Goal: Information Seeking & Learning: Learn about a topic

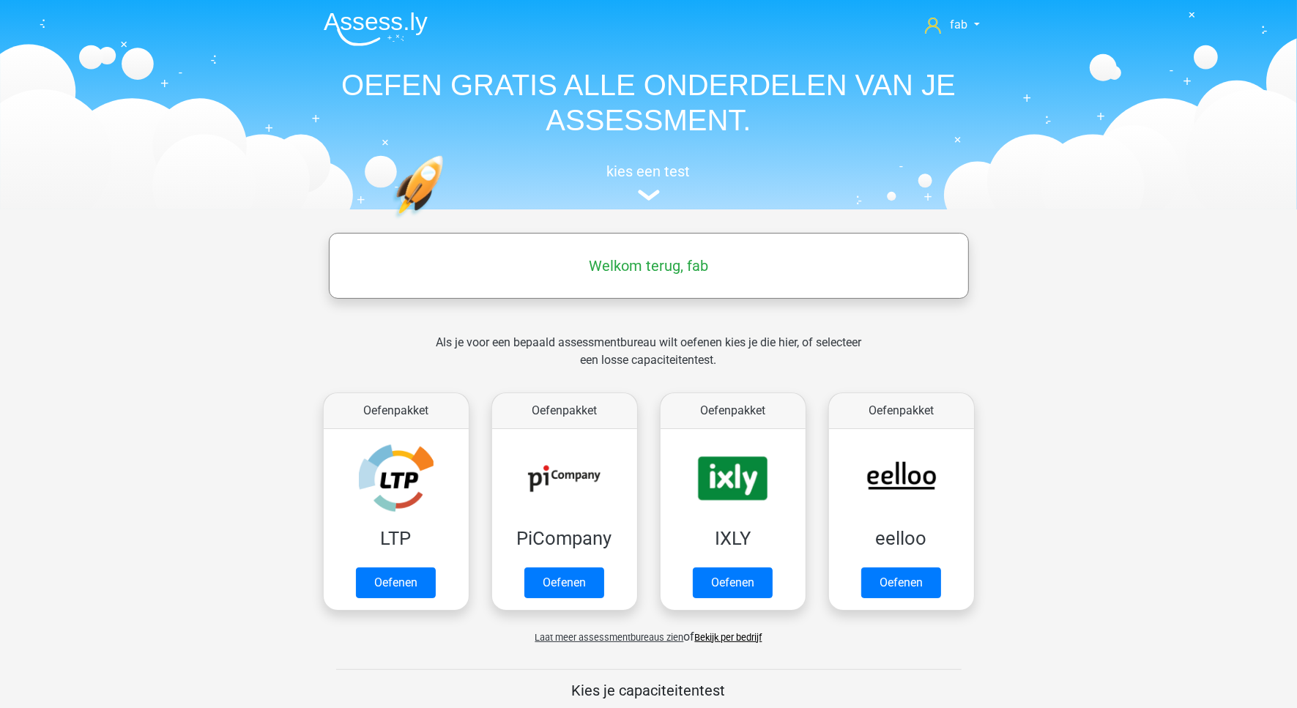
click at [683, 264] on h5 "Welkom terug, fab" at bounding box center [648, 266] width 625 height 18
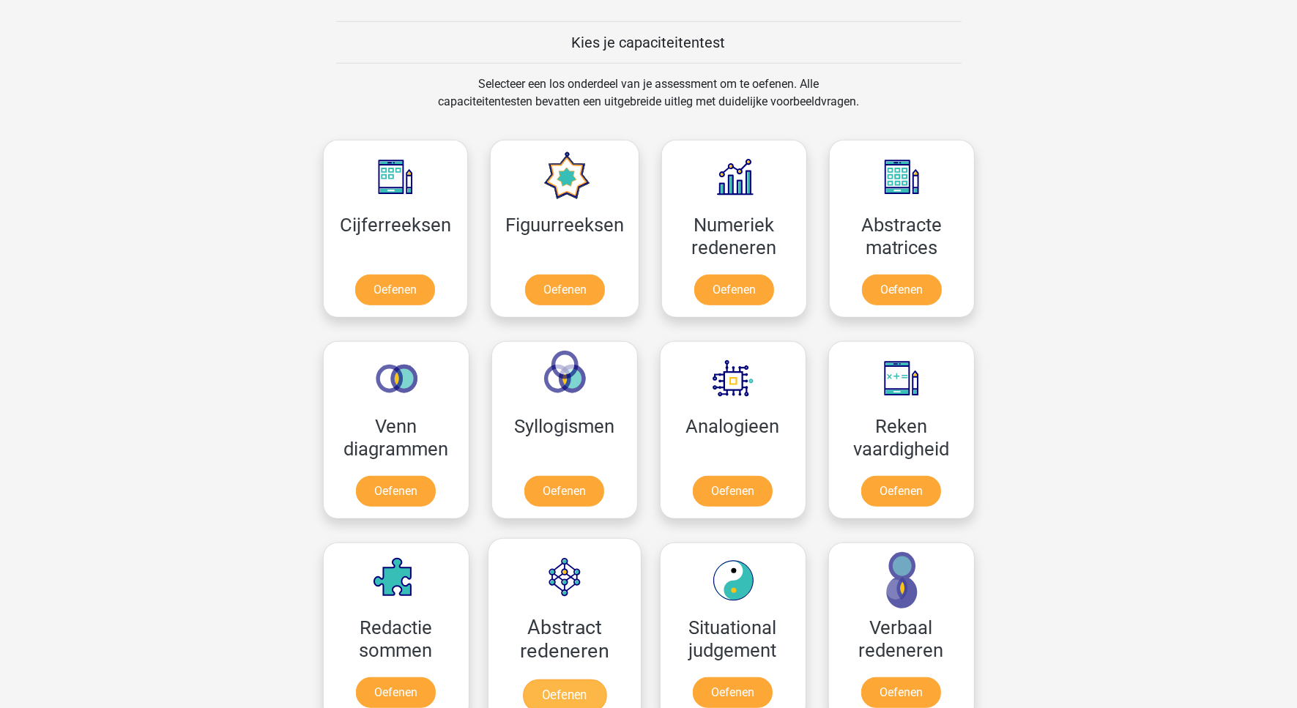
scroll to position [641, 0]
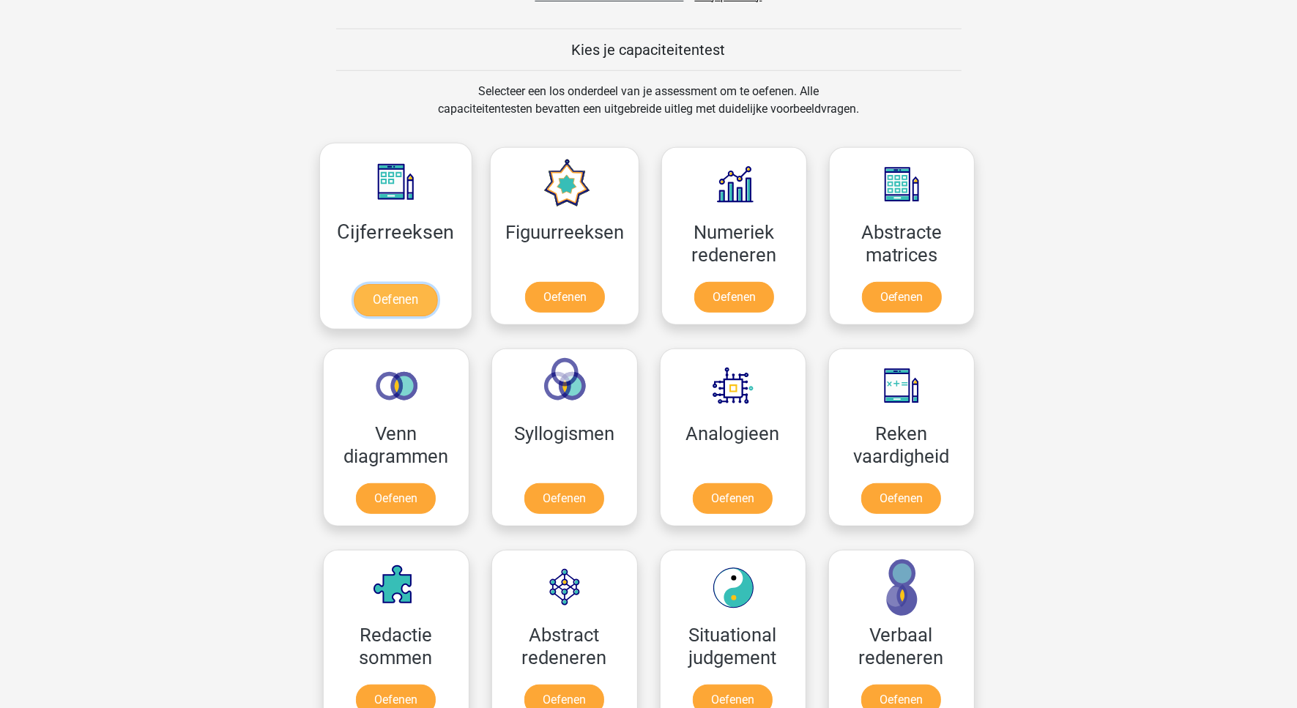
click at [398, 284] on link "Oefenen" at bounding box center [395, 300] width 83 height 32
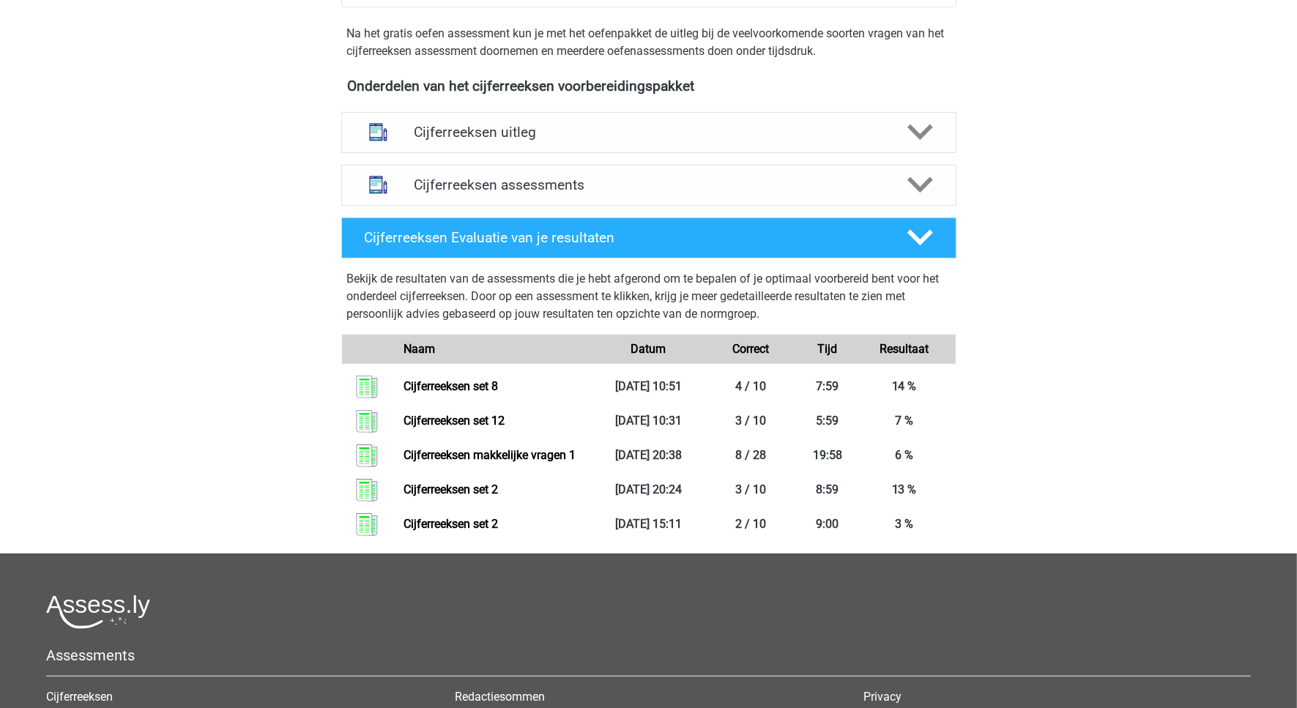
scroll to position [549, 0]
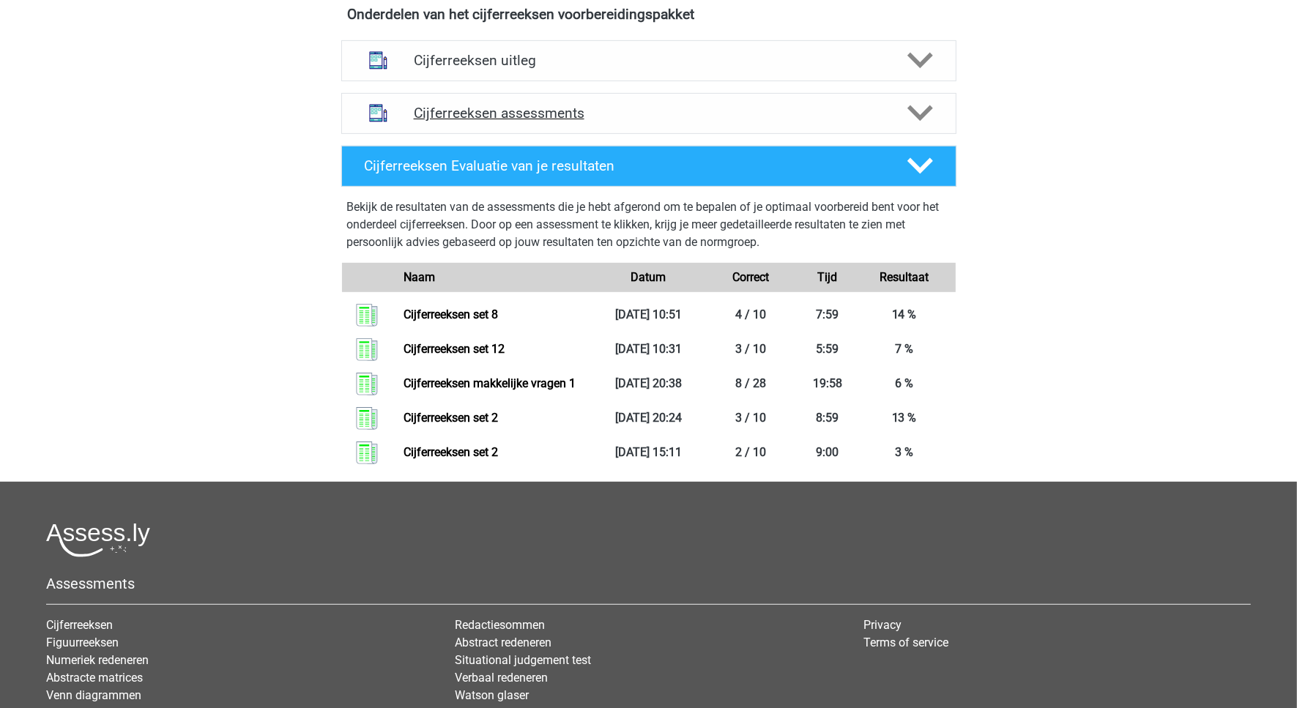
click at [513, 122] on h4 "Cijferreeksen assessments" at bounding box center [649, 113] width 470 height 17
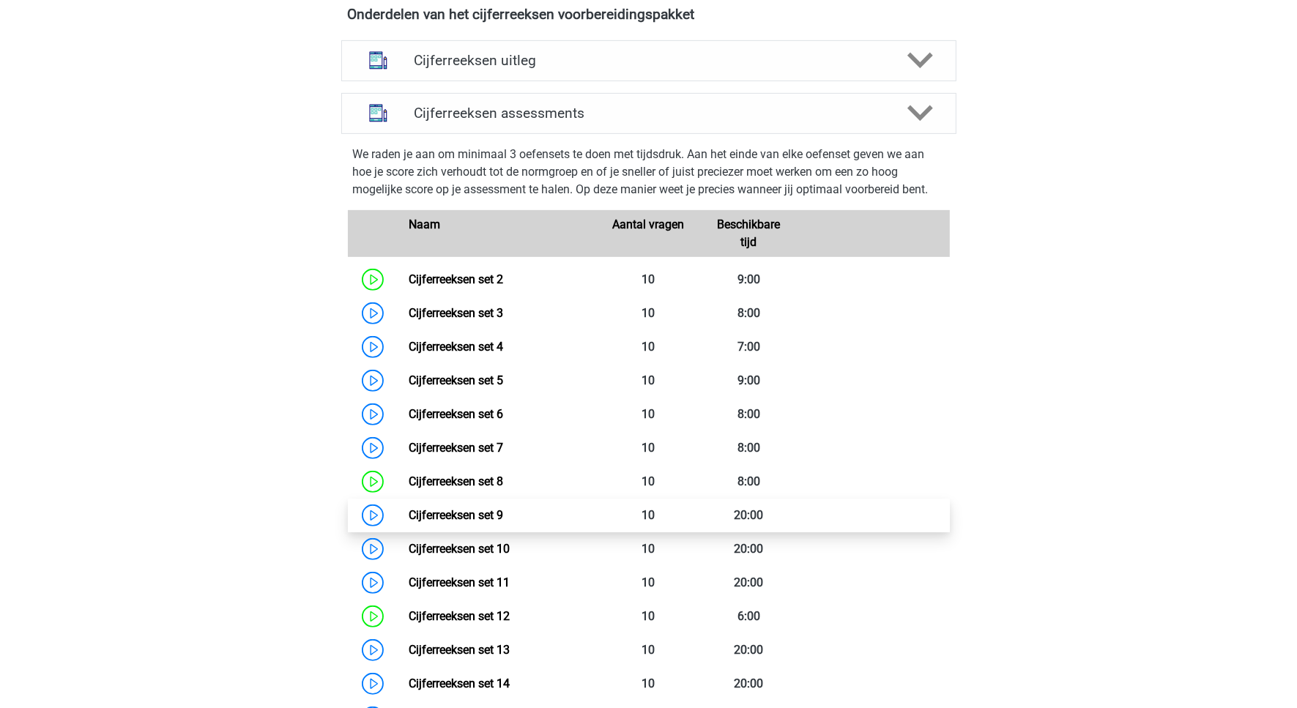
click at [488, 522] on link "Cijferreeksen set 9" at bounding box center [456, 515] width 94 height 14
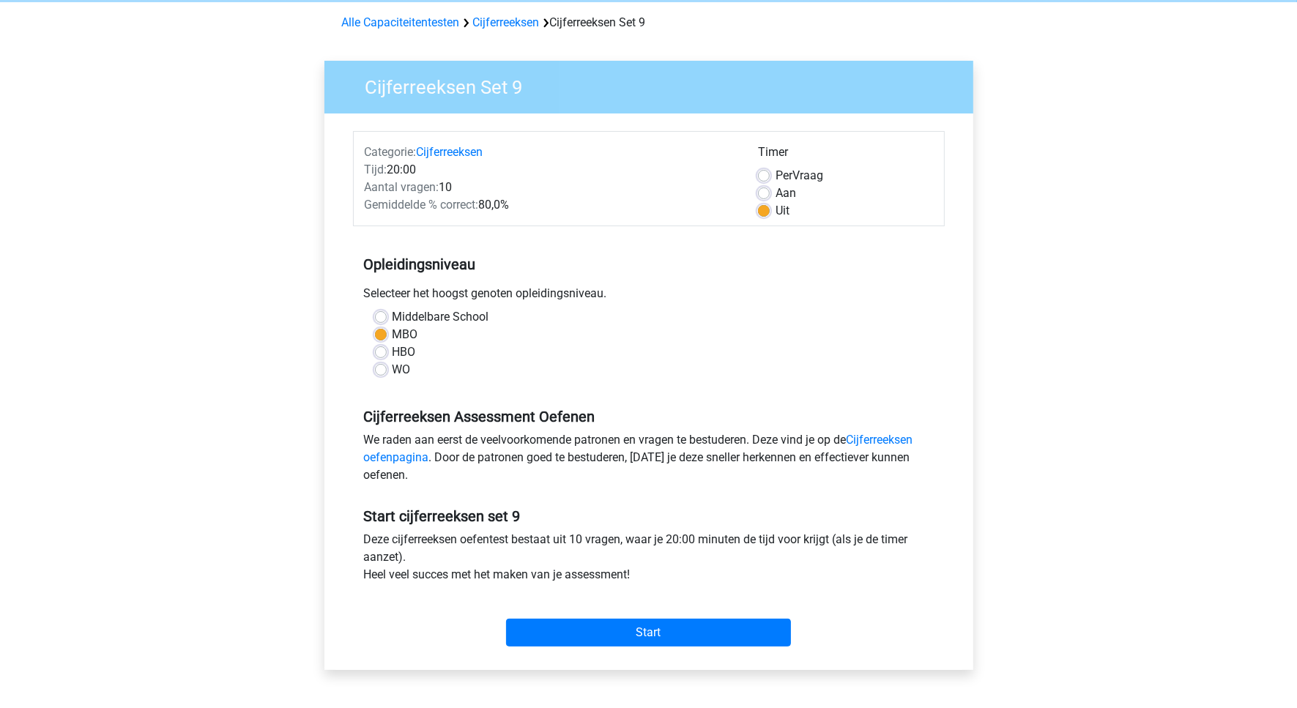
scroll to position [92, 0]
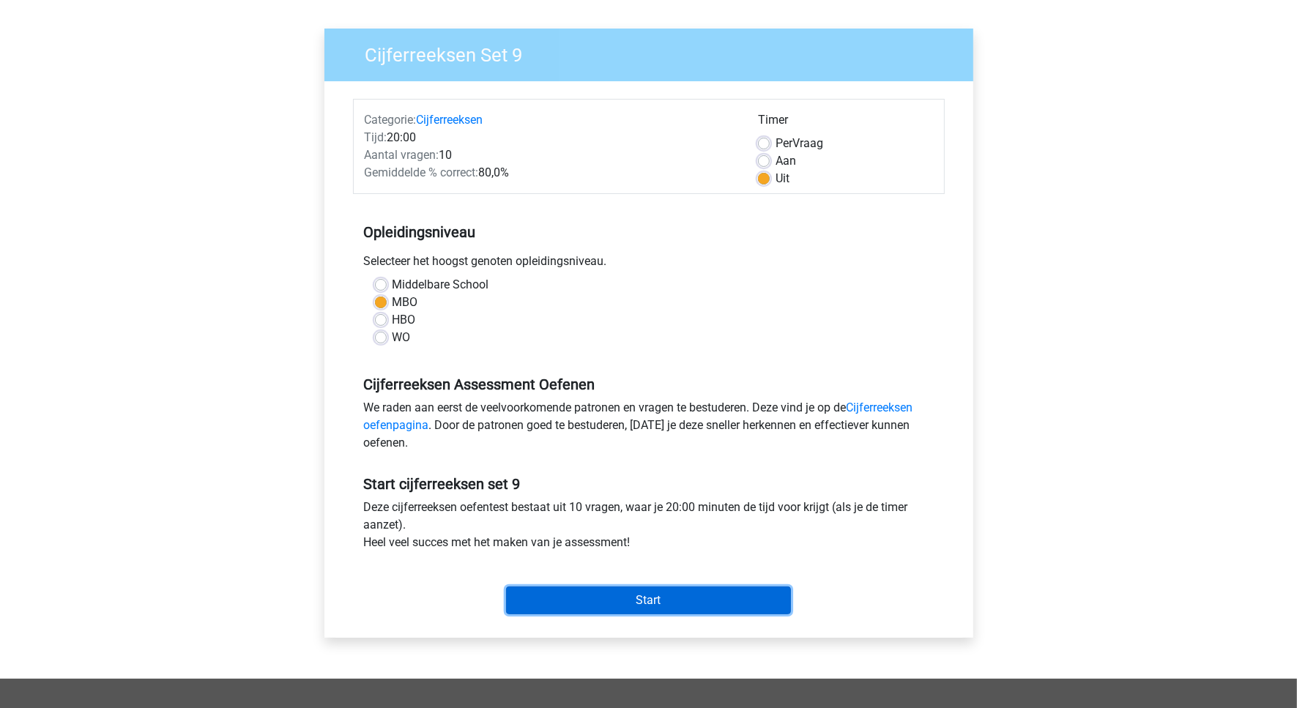
click at [693, 604] on input "Start" at bounding box center [648, 601] width 285 height 28
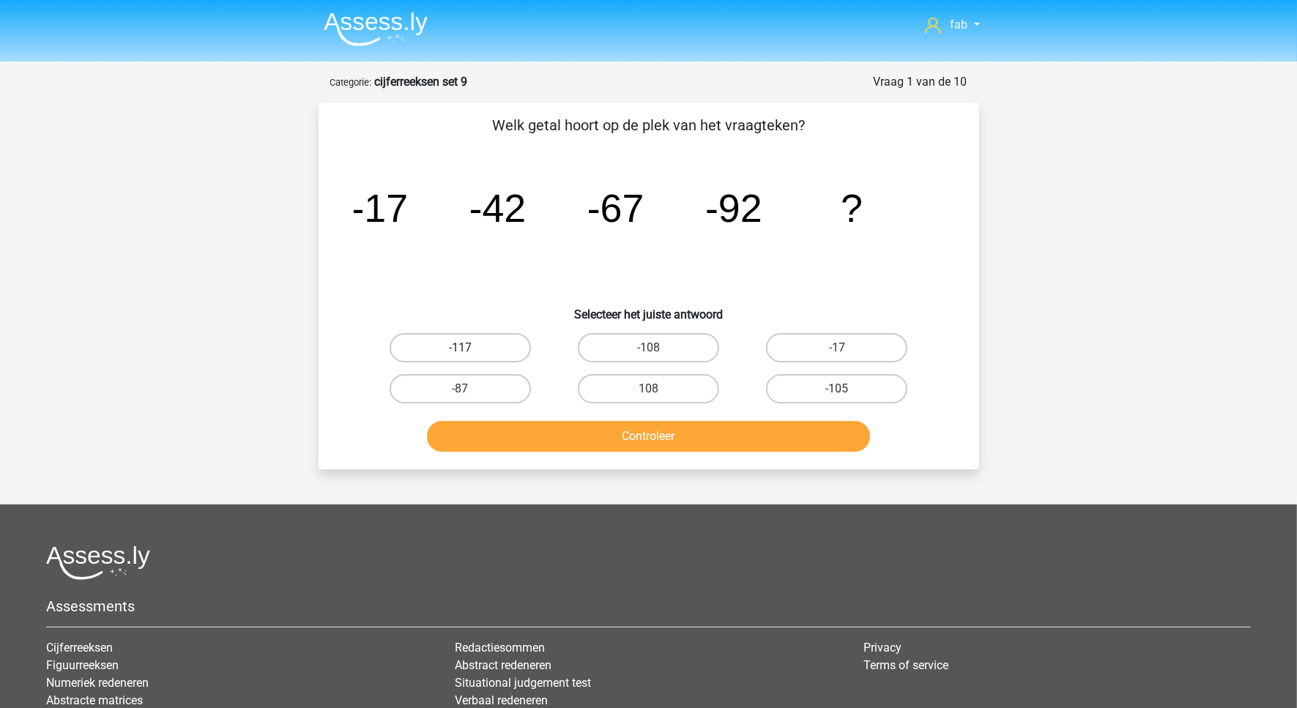
click at [473, 339] on label "-117" at bounding box center [460, 347] width 141 height 29
click at [469, 348] on input "-117" at bounding box center [465, 353] width 10 height 10
radio input "true"
click at [700, 432] on button "Controleer" at bounding box center [648, 436] width 443 height 31
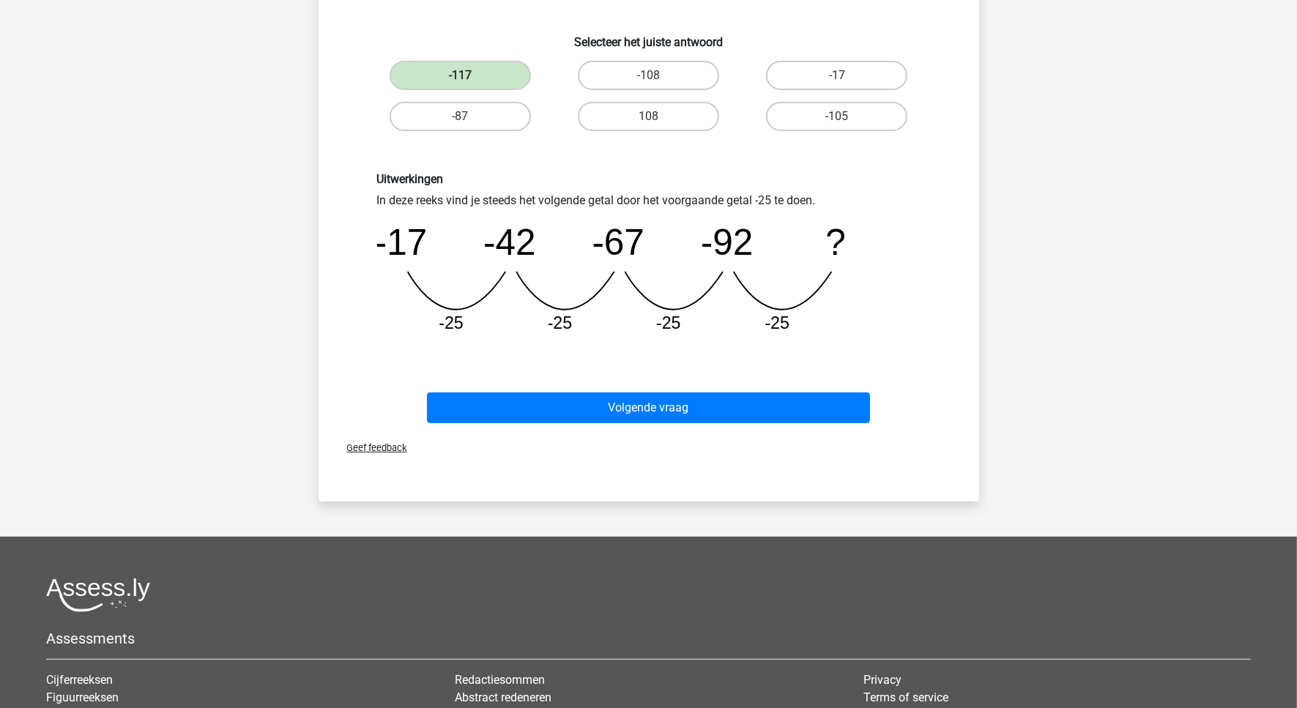
scroll to position [275, 0]
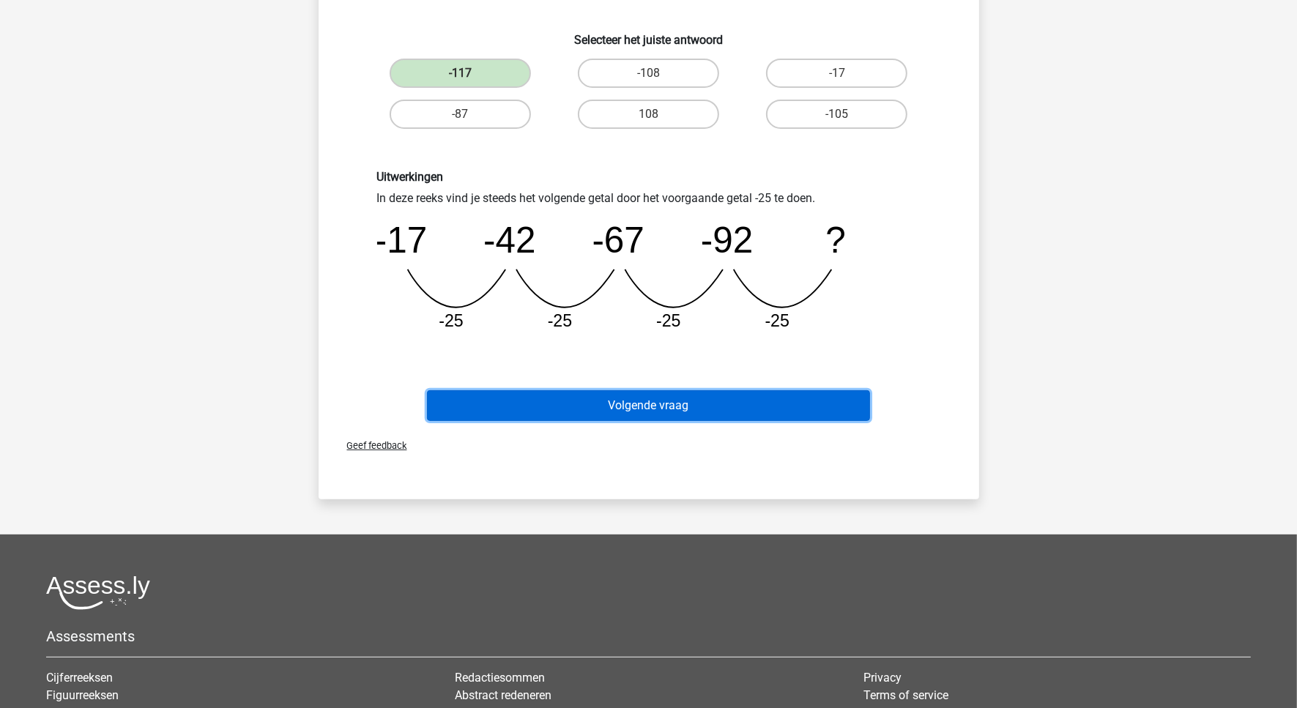
click at [668, 393] on button "Volgende vraag" at bounding box center [648, 405] width 443 height 31
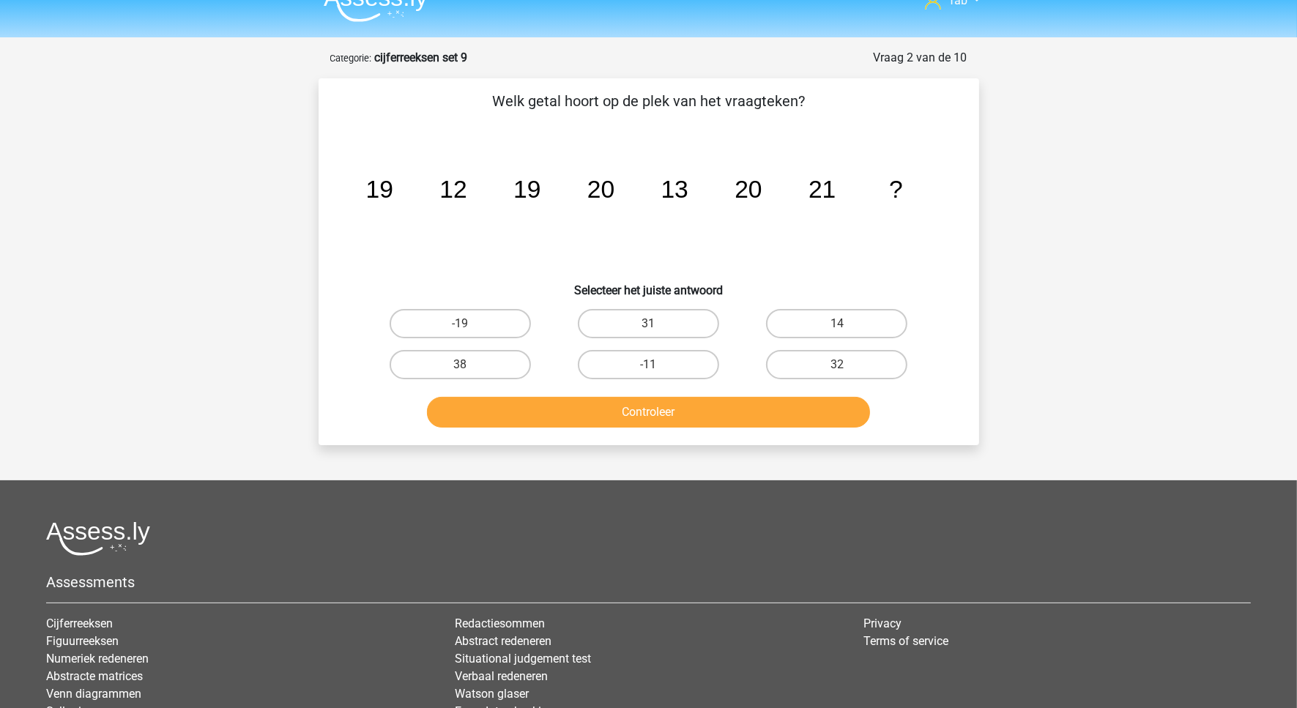
scroll to position [0, 0]
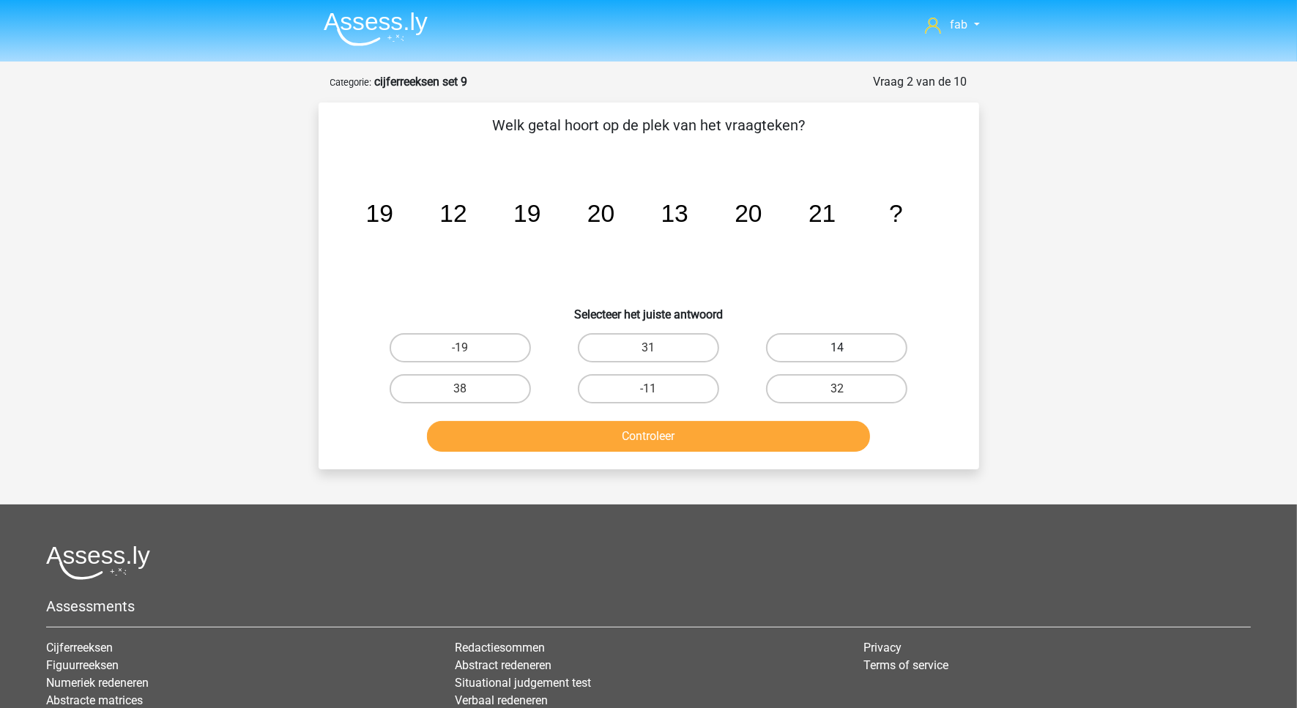
click at [844, 345] on label "14" at bounding box center [836, 347] width 141 height 29
click at [844, 348] on input "14" at bounding box center [842, 353] width 10 height 10
radio input "true"
drag, startPoint x: 737, startPoint y: 420, endPoint x: 738, endPoint y: 427, distance: 7.5
click at [737, 425] on button "Controleer" at bounding box center [648, 436] width 443 height 31
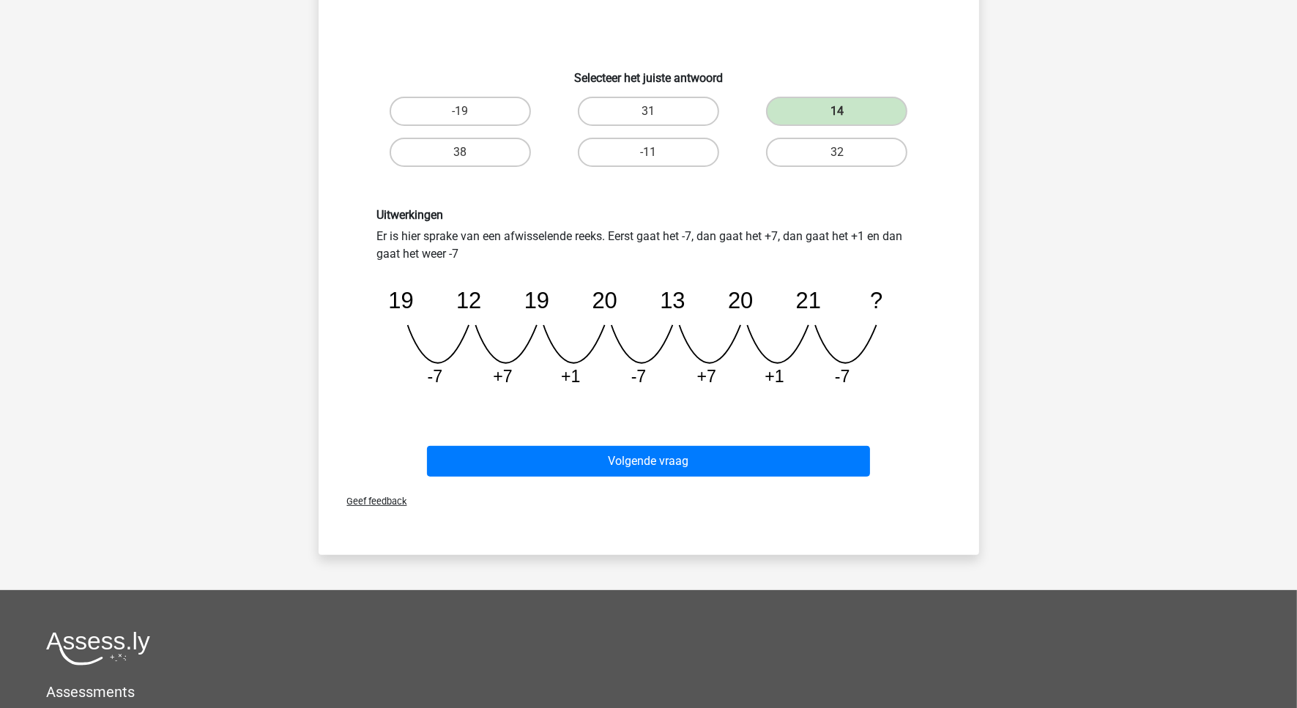
scroll to position [275, 0]
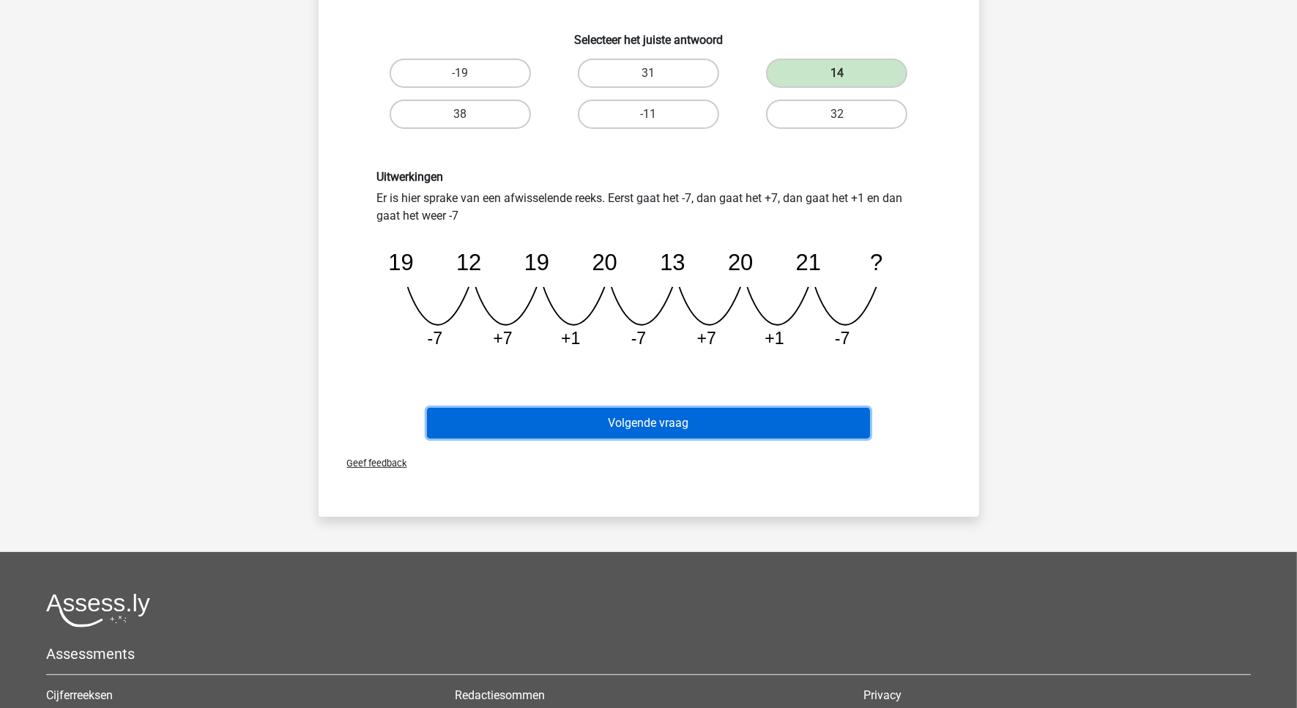
click at [697, 416] on button "Volgende vraag" at bounding box center [648, 423] width 443 height 31
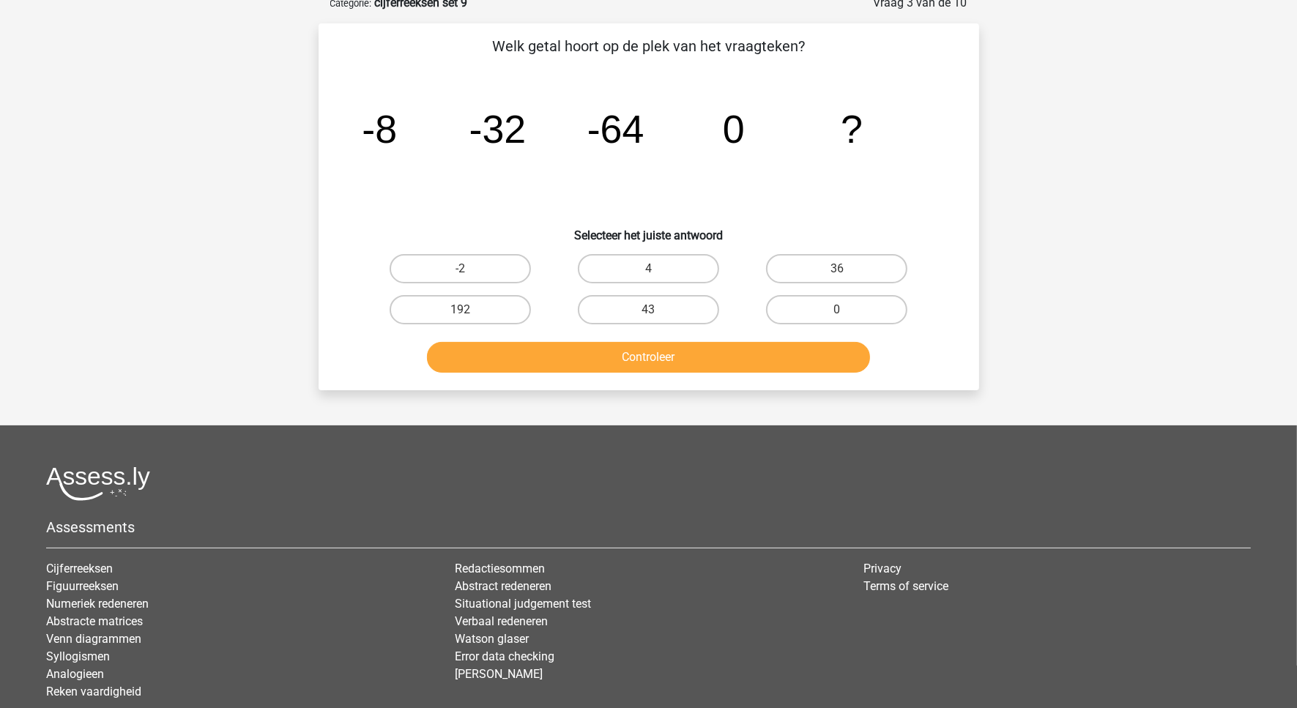
scroll to position [73, 0]
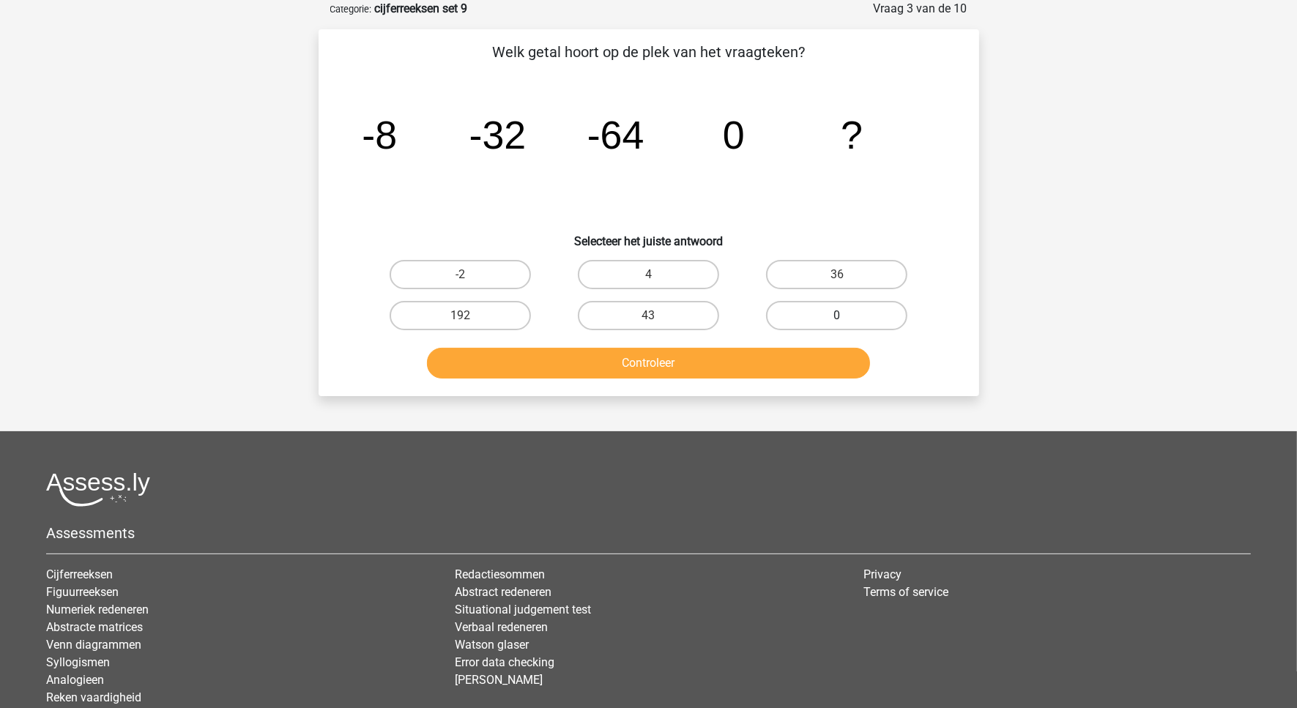
click at [833, 312] on label "0" at bounding box center [836, 315] width 141 height 29
click at [837, 316] on input "0" at bounding box center [842, 321] width 10 height 10
radio input "true"
click at [674, 357] on button "Controleer" at bounding box center [648, 363] width 443 height 31
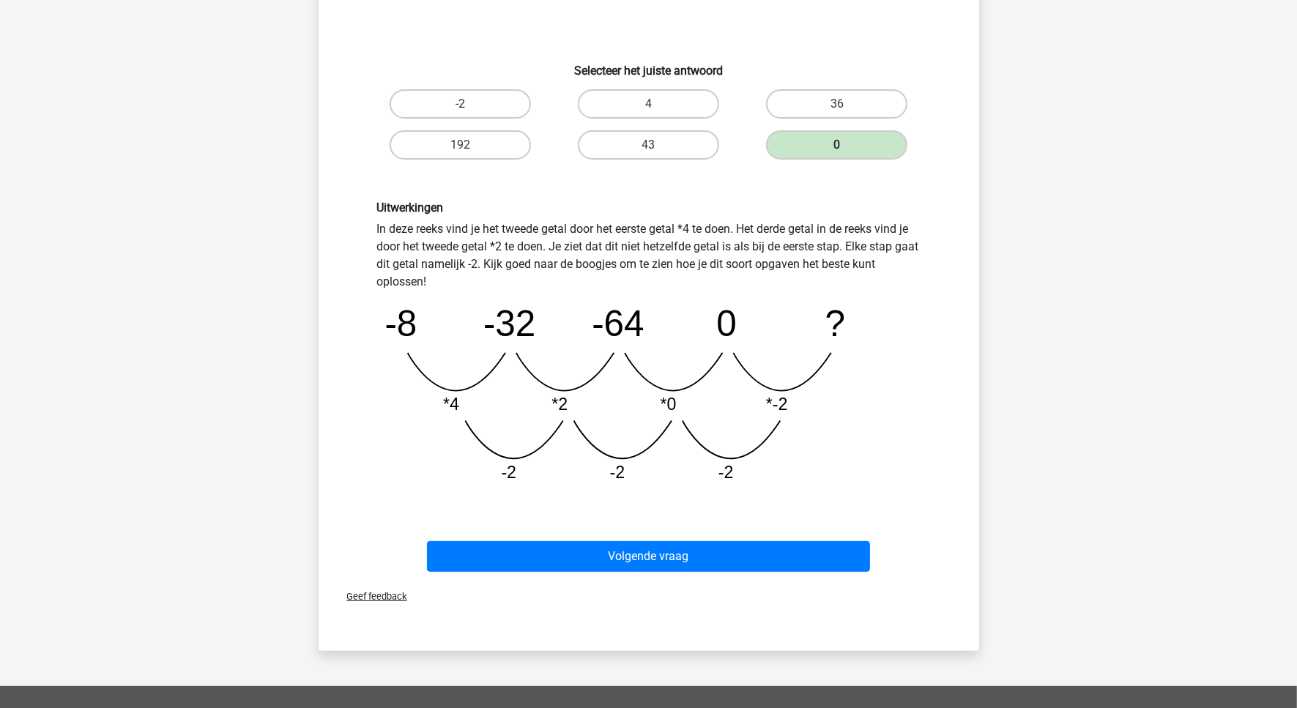
scroll to position [256, 0]
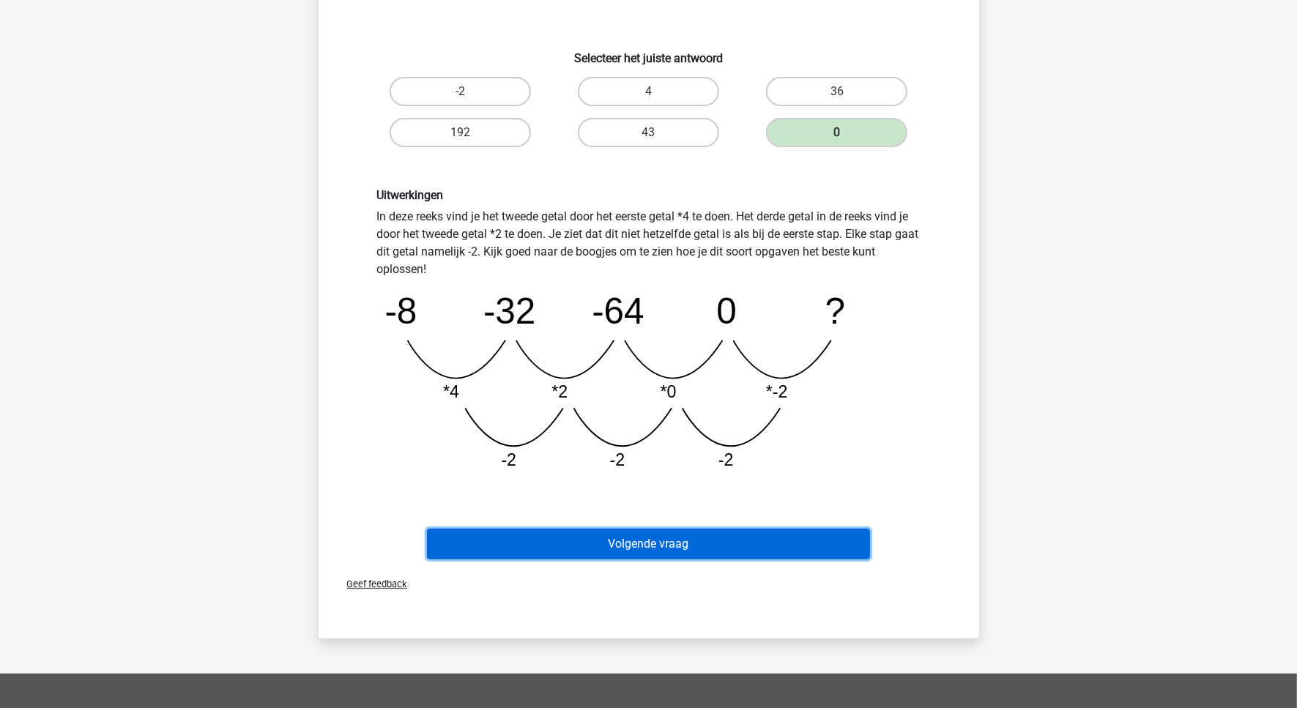
click at [707, 549] on button "Volgende vraag" at bounding box center [648, 544] width 443 height 31
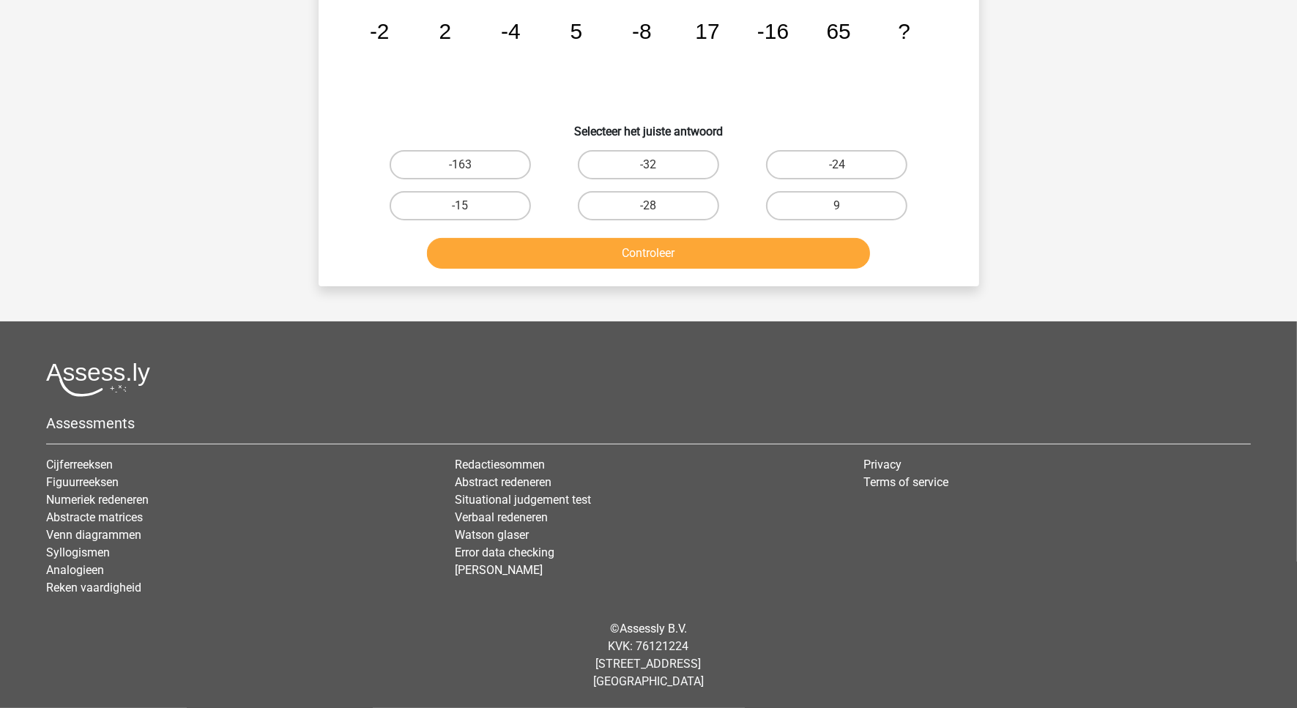
scroll to position [73, 0]
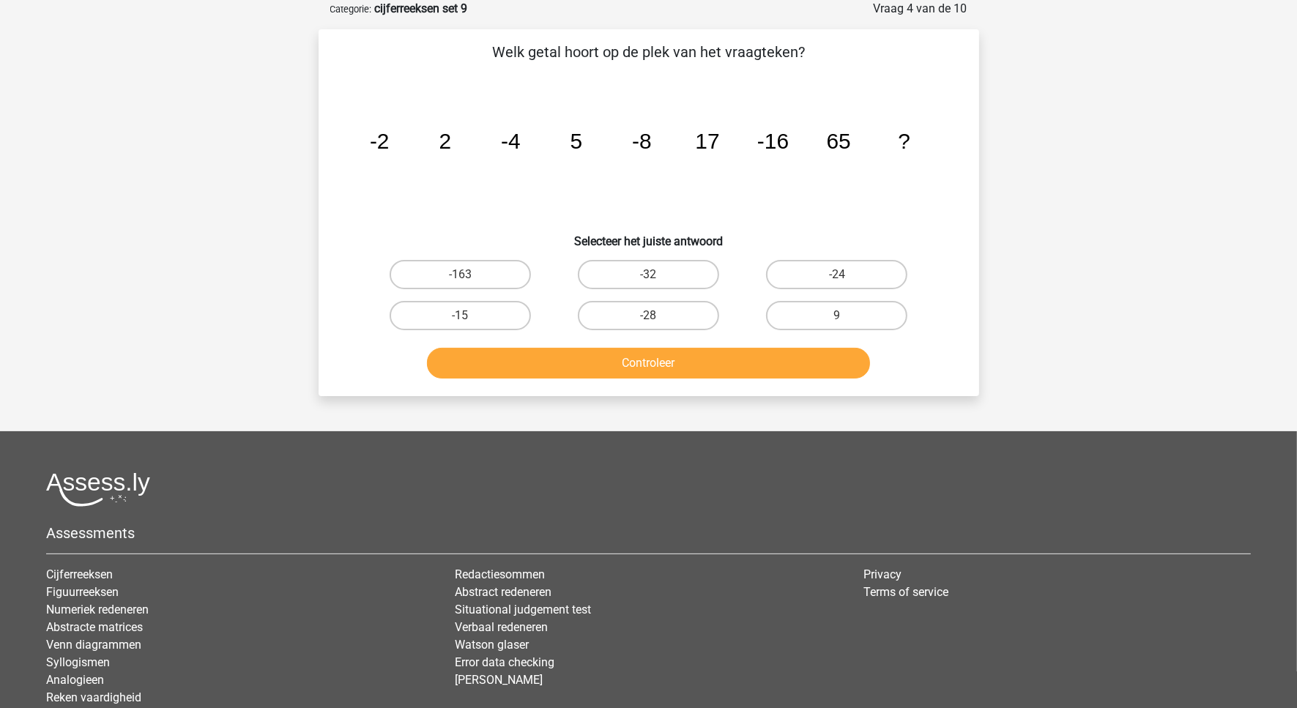
drag, startPoint x: 425, startPoint y: 330, endPoint x: 429, endPoint y: 341, distance: 11.6
click at [429, 341] on div "Welk getal hoort op de plek van het vraagteken? image/svg+xml -2 2 -4 5 -8 17 -…" at bounding box center [648, 212] width 649 height 343
click at [635, 266] on label "-32" at bounding box center [648, 274] width 141 height 29
click at [648, 275] on input "-32" at bounding box center [653, 280] width 10 height 10
radio input "true"
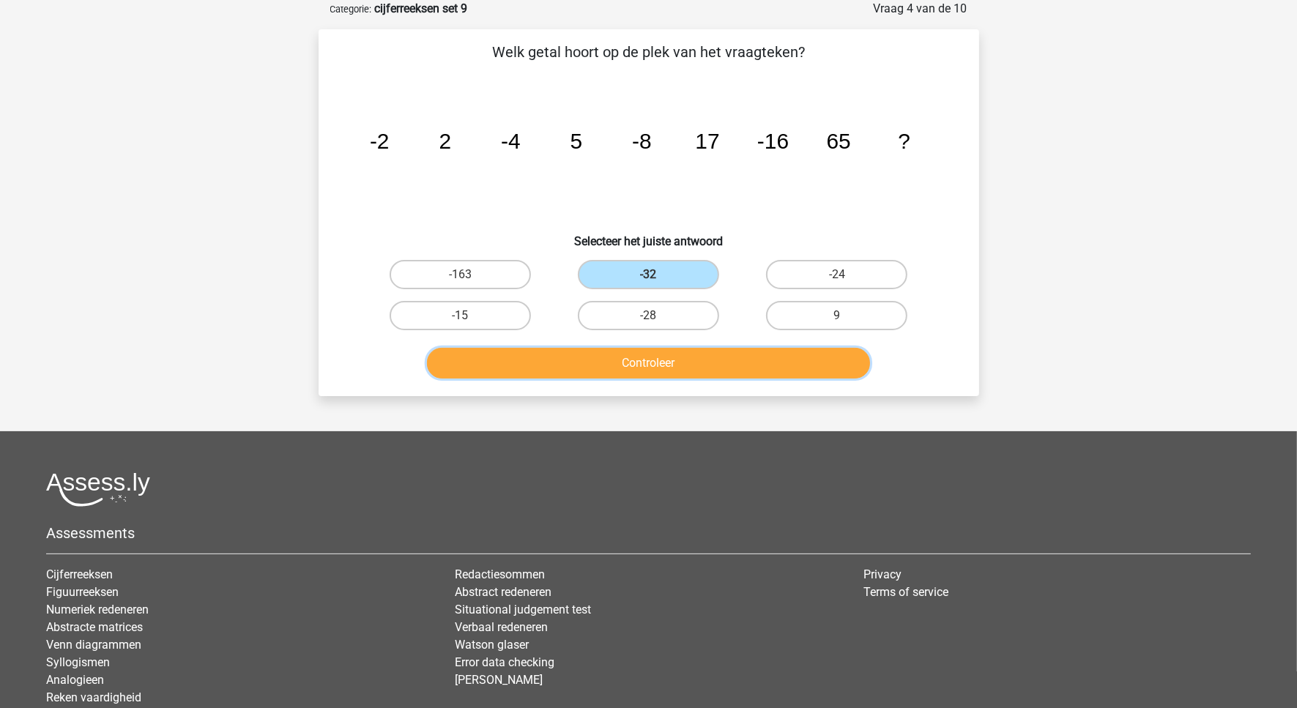
click at [683, 360] on button "Controleer" at bounding box center [648, 363] width 443 height 31
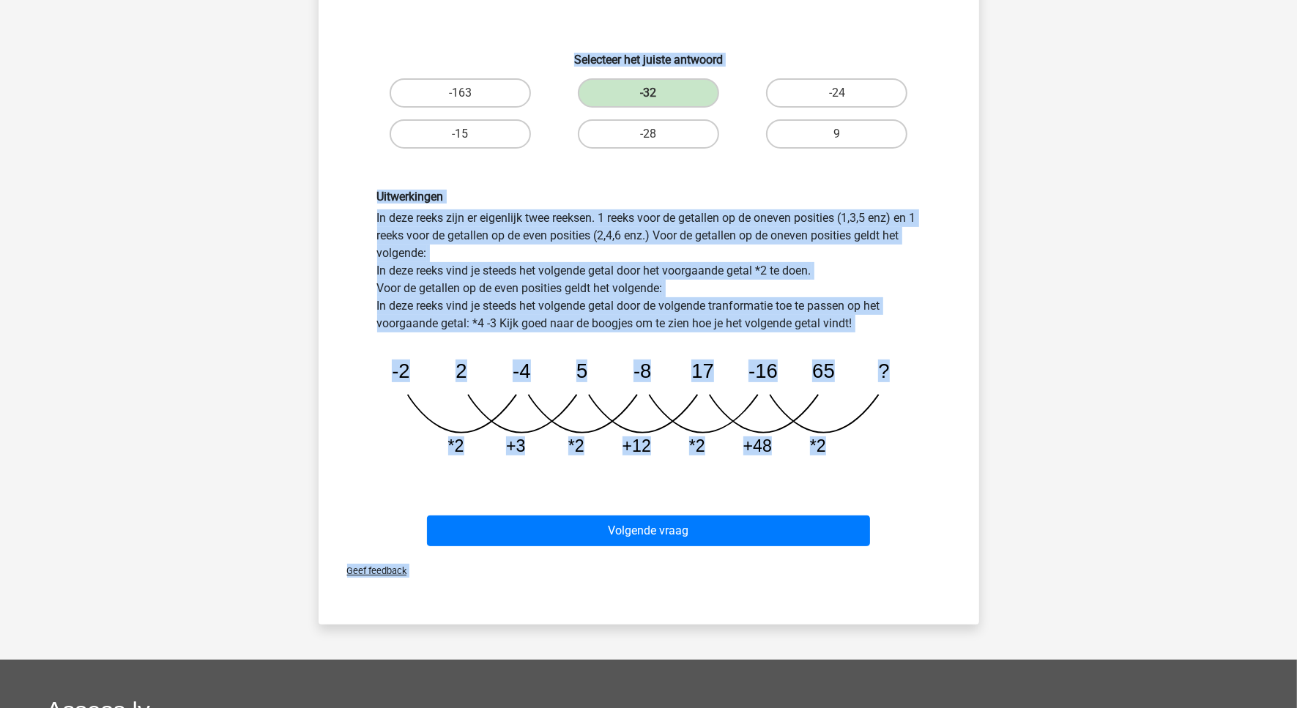
scroll to position [256, 0]
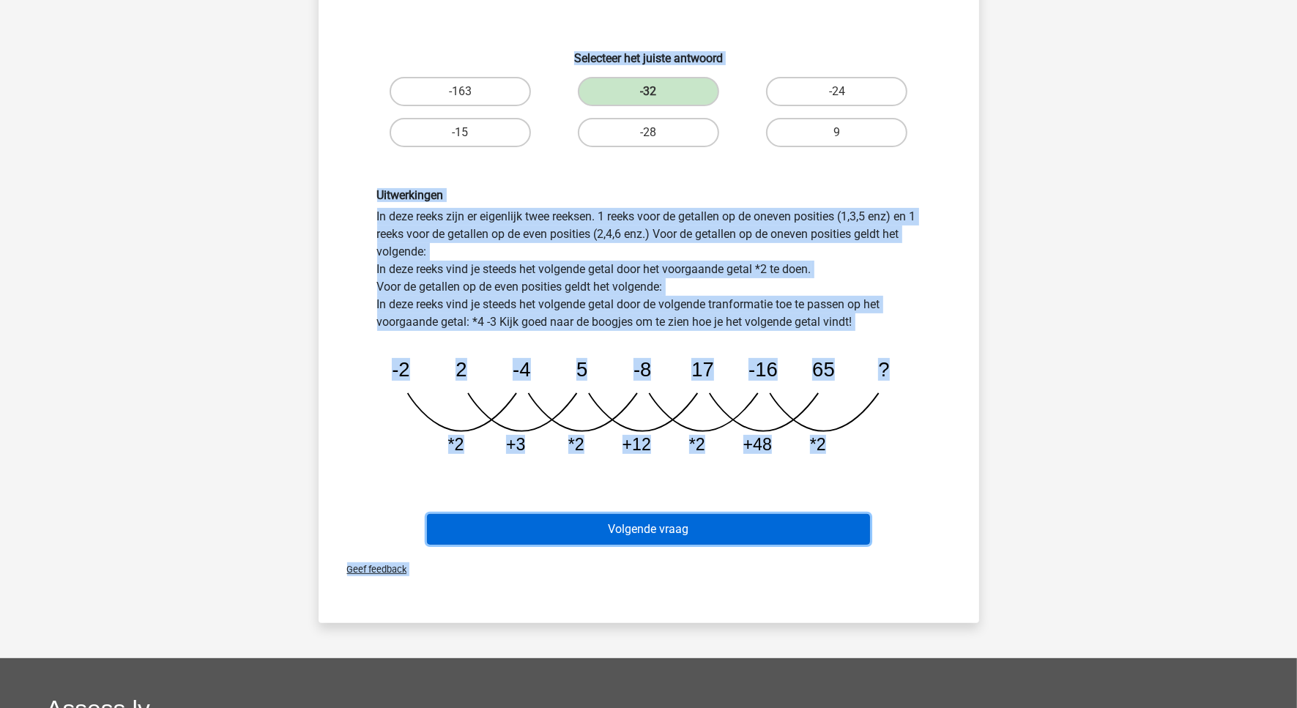
click at [696, 527] on button "Volgende vraag" at bounding box center [648, 529] width 443 height 31
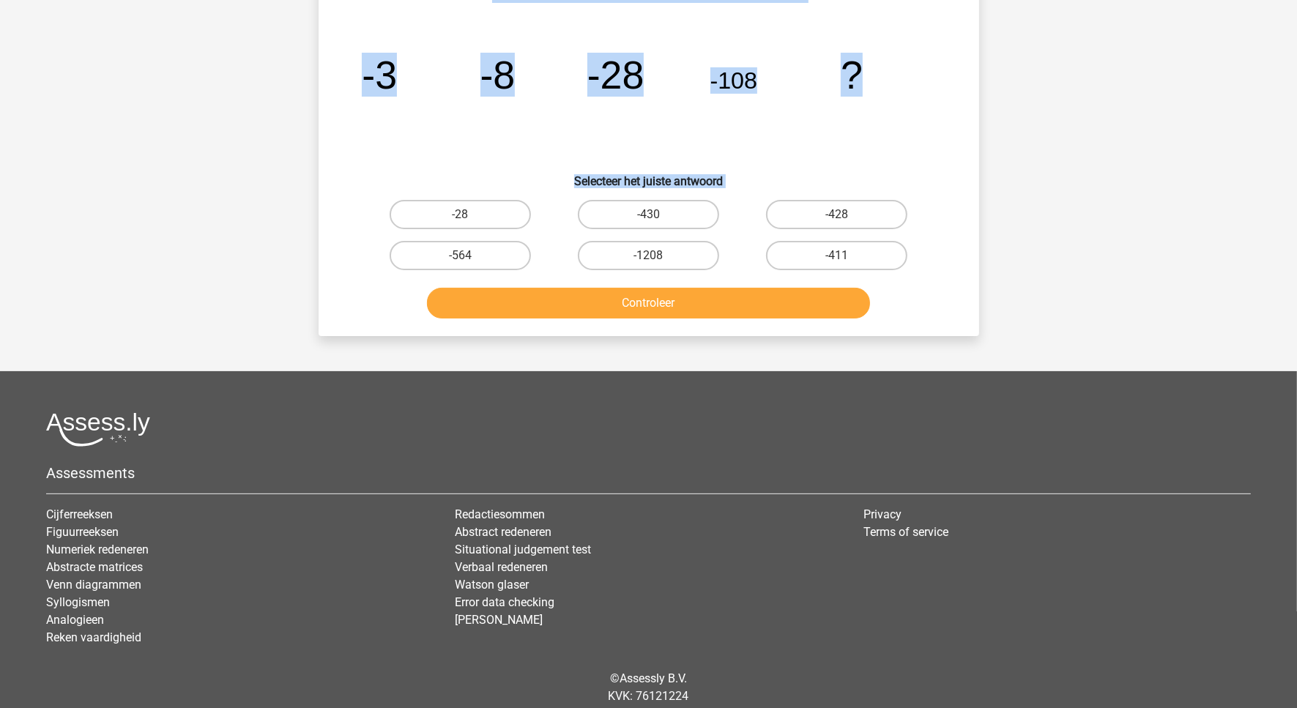
scroll to position [73, 0]
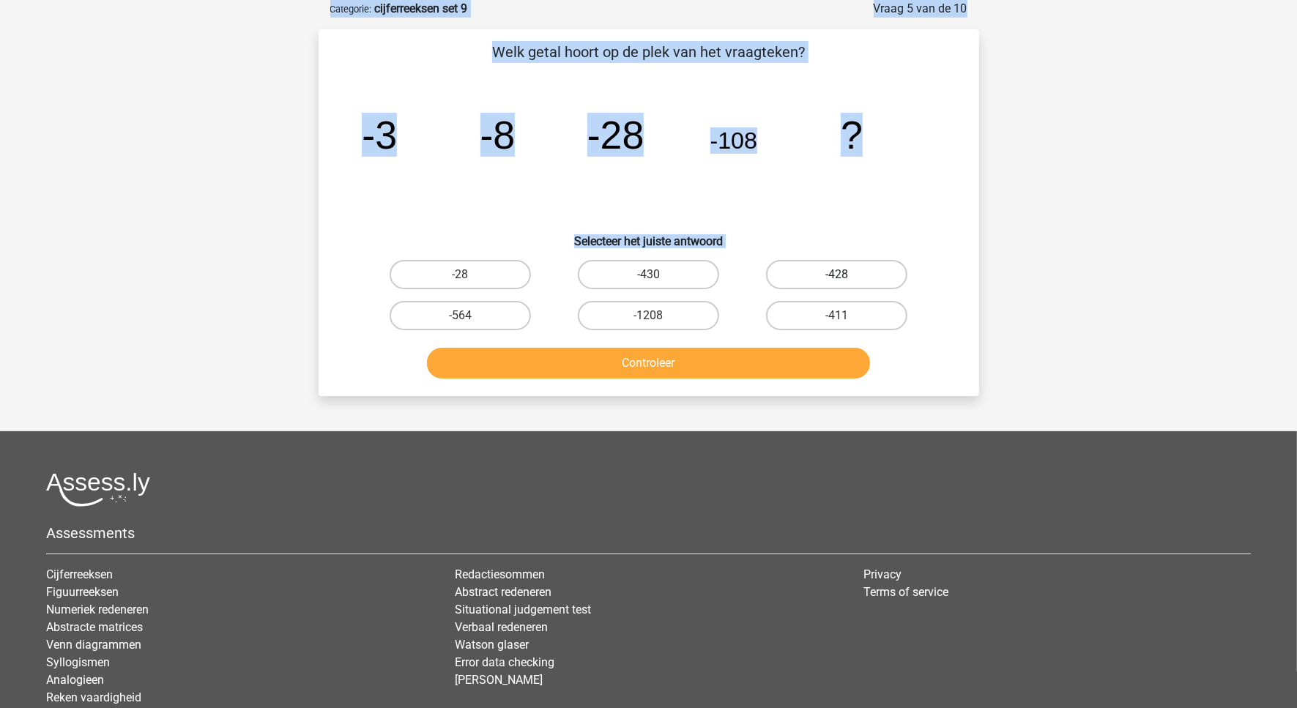
click at [860, 265] on label "-428" at bounding box center [836, 274] width 141 height 29
click at [847, 275] on input "-428" at bounding box center [842, 280] width 10 height 10
radio input "true"
click at [745, 360] on button "Controleer" at bounding box center [648, 363] width 443 height 31
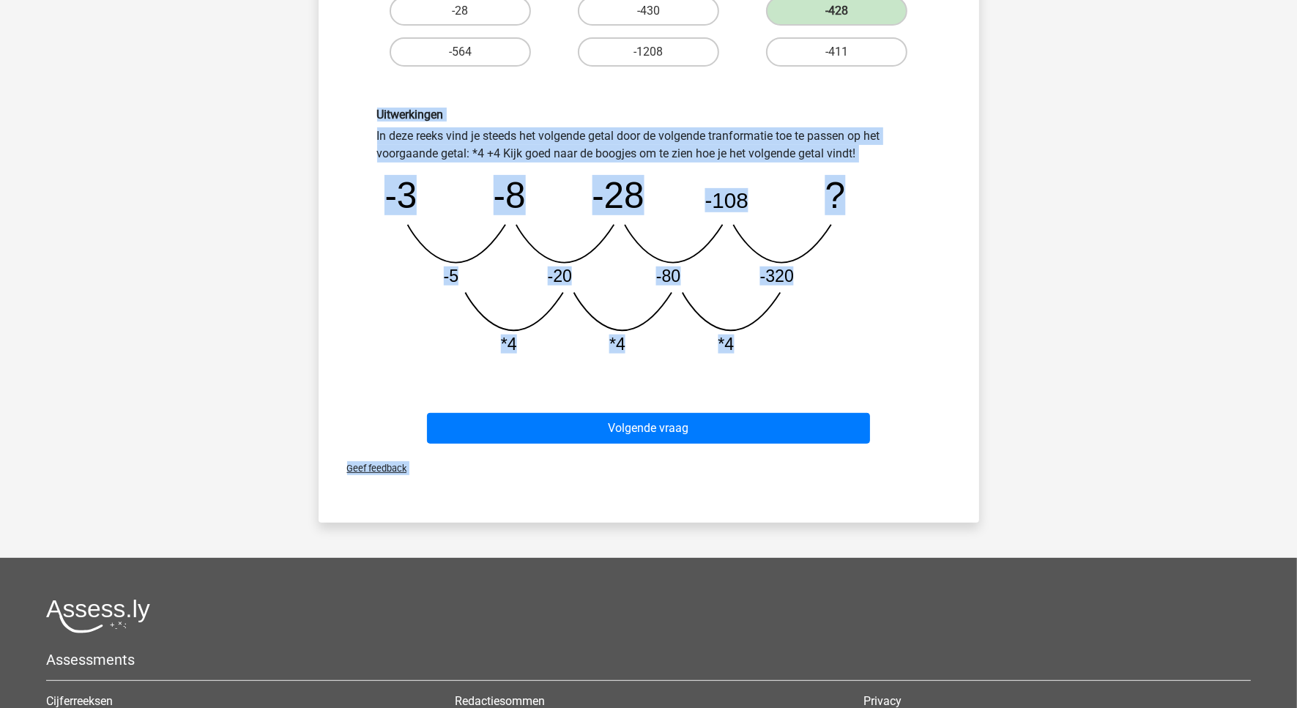
scroll to position [348, 0]
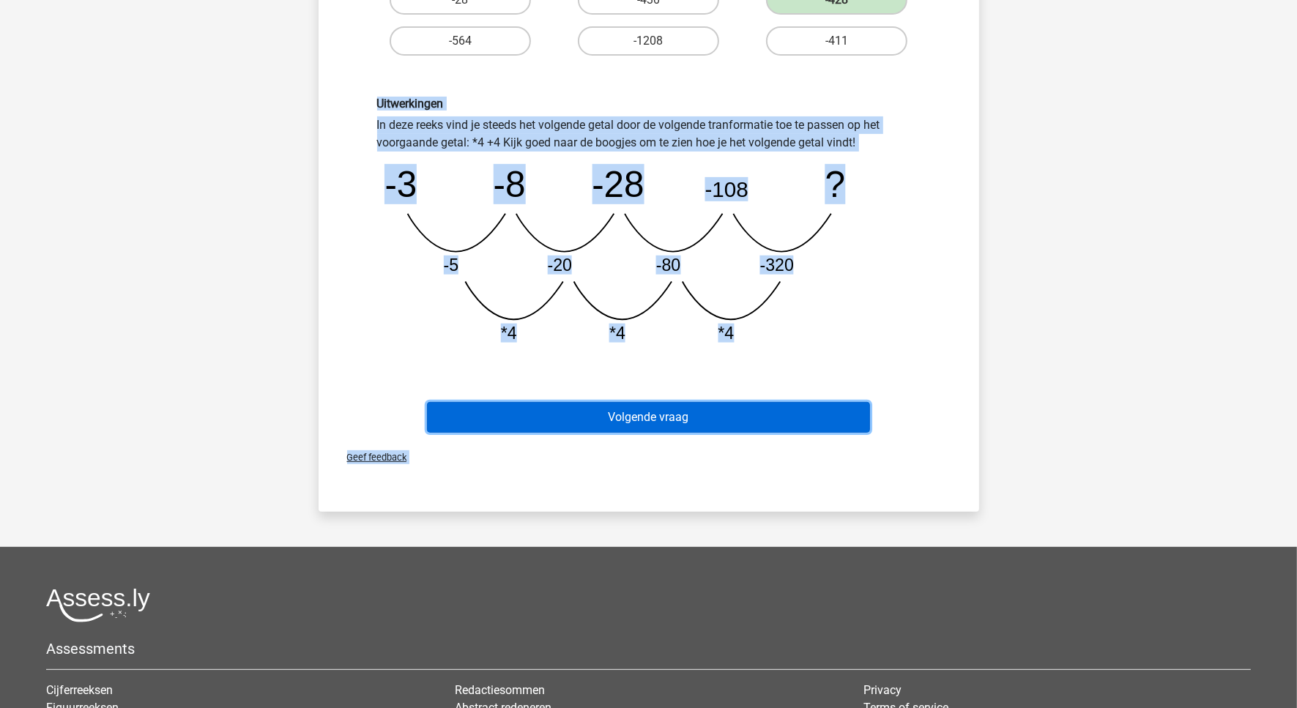
click at [667, 411] on button "Volgende vraag" at bounding box center [648, 417] width 443 height 31
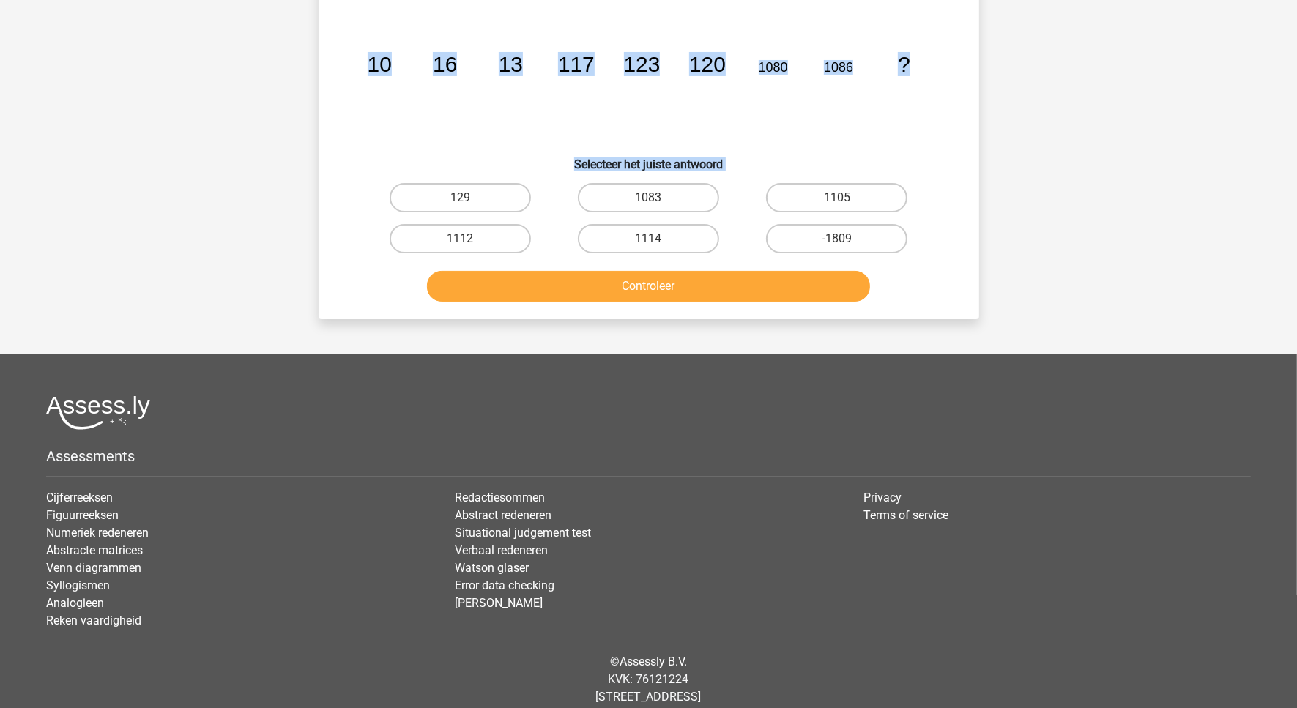
scroll to position [73, 0]
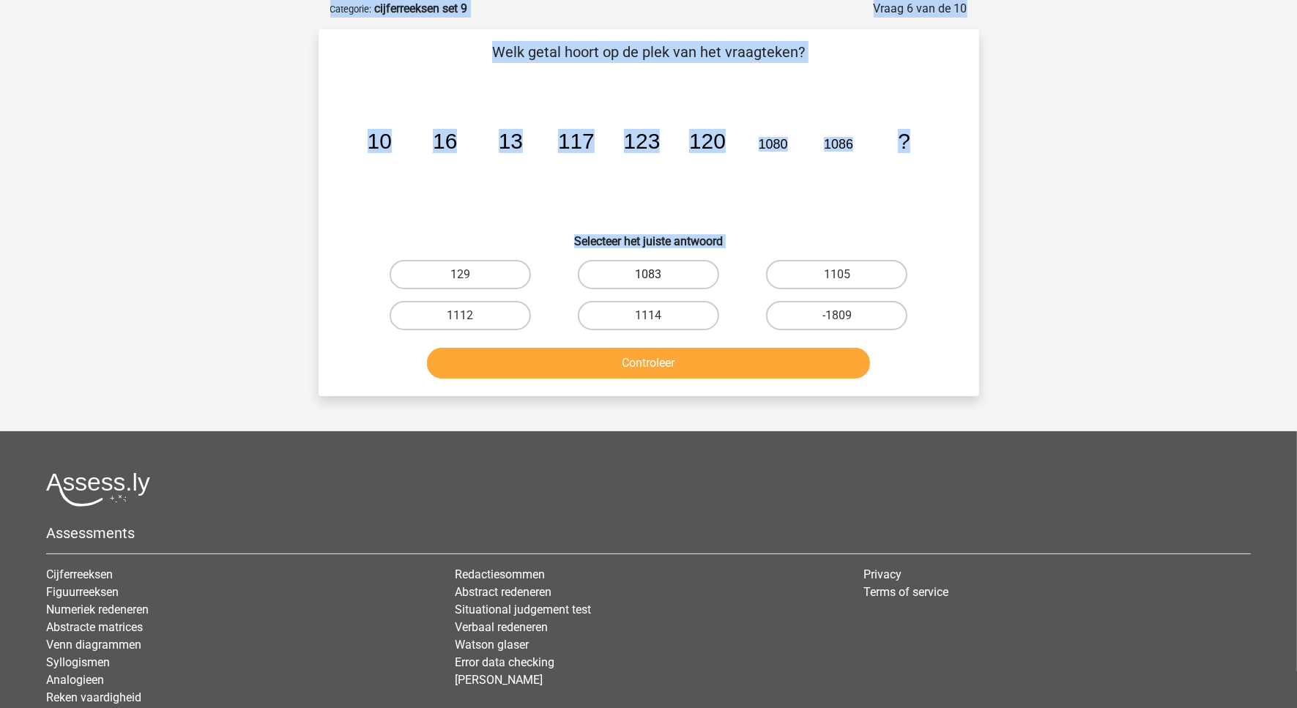
click at [687, 269] on label "1083" at bounding box center [648, 274] width 141 height 29
click at [658, 275] on input "1083" at bounding box center [653, 280] width 10 height 10
radio input "true"
click at [694, 361] on button "Controleer" at bounding box center [648, 363] width 443 height 31
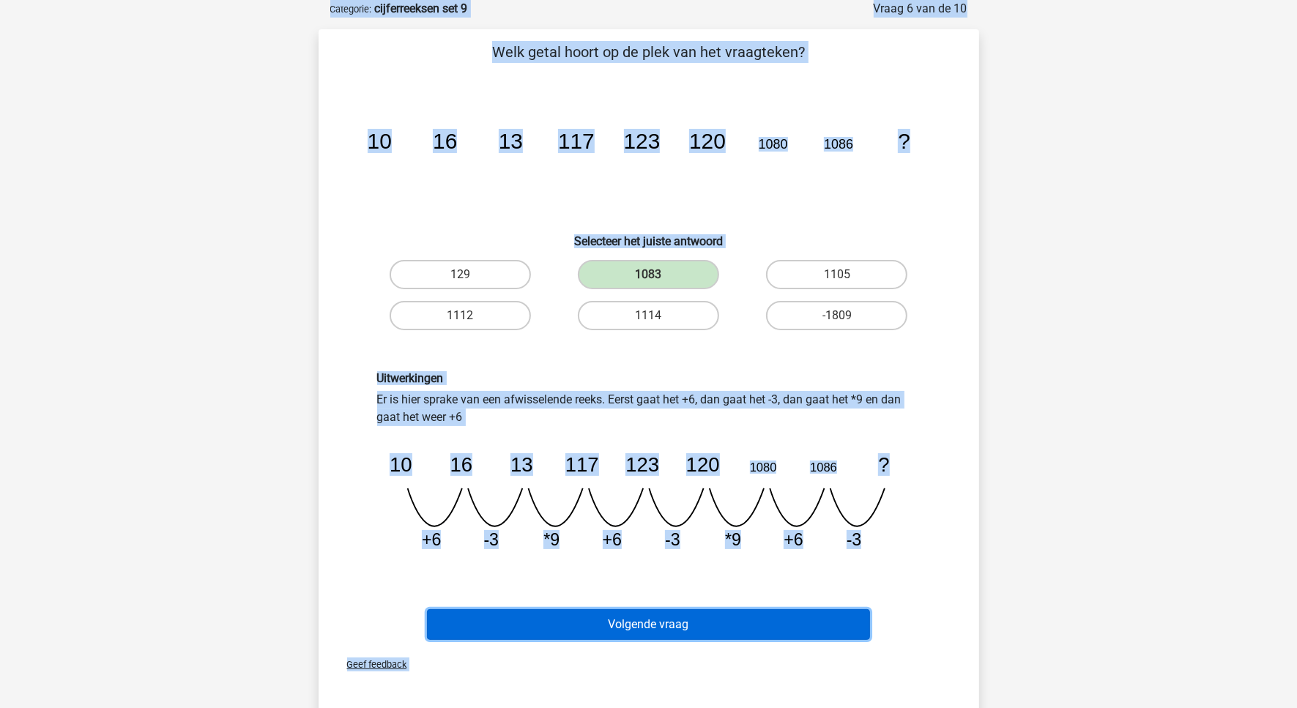
click at [677, 612] on button "Volgende vraag" at bounding box center [648, 624] width 443 height 31
